Goal: Task Accomplishment & Management: Use online tool/utility

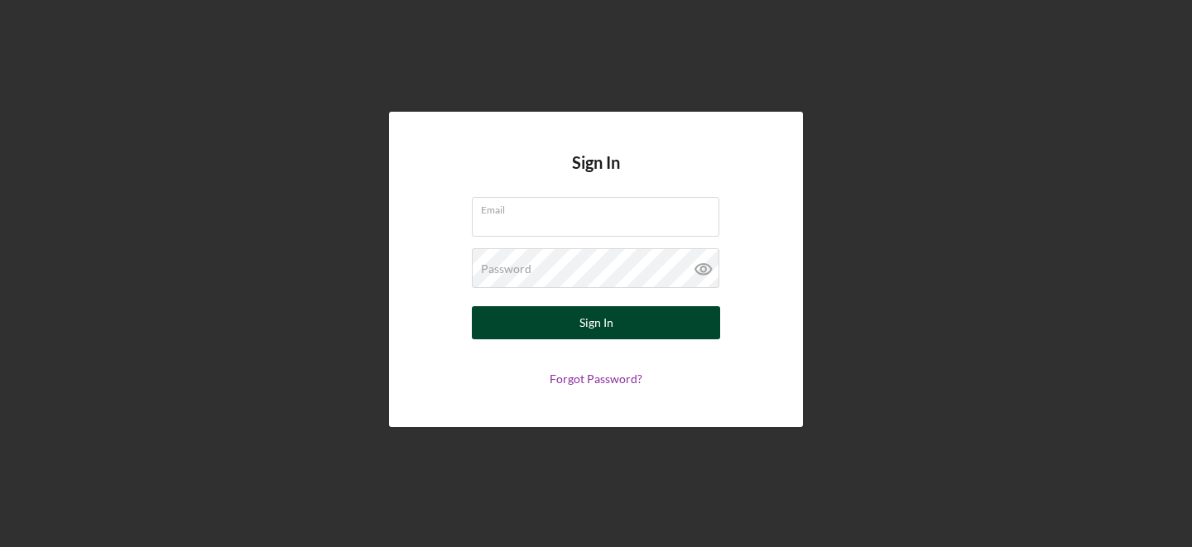
type input "[PERSON_NAME][EMAIL_ADDRESS][DOMAIN_NAME]"
click at [562, 310] on button "Sign In" at bounding box center [596, 322] width 248 height 33
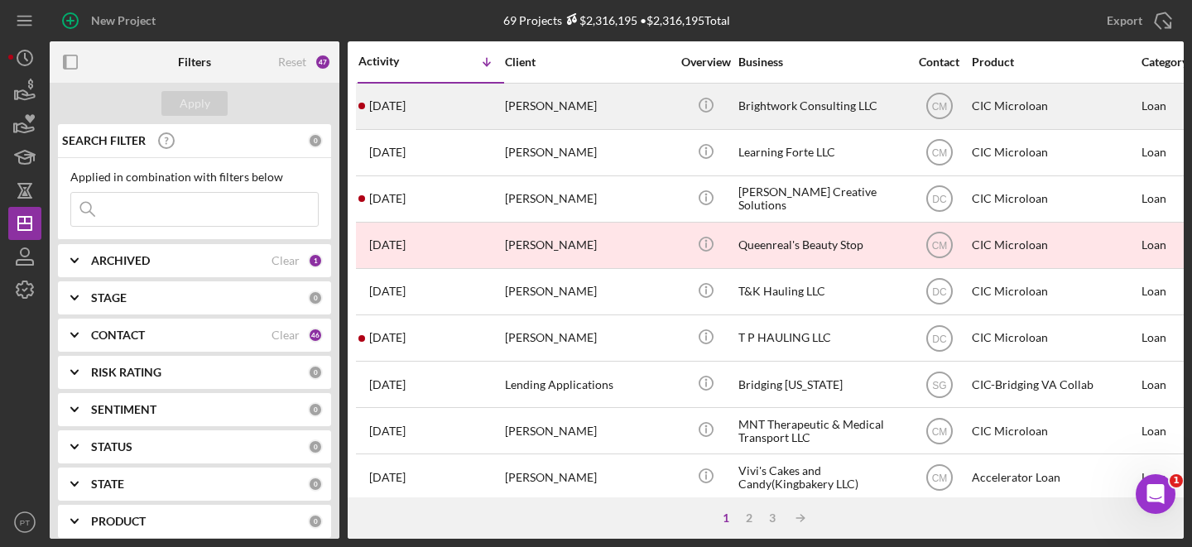
click at [613, 107] on div "[PERSON_NAME]" at bounding box center [588, 106] width 166 height 44
